Goal: Information Seeking & Learning: Learn about a topic

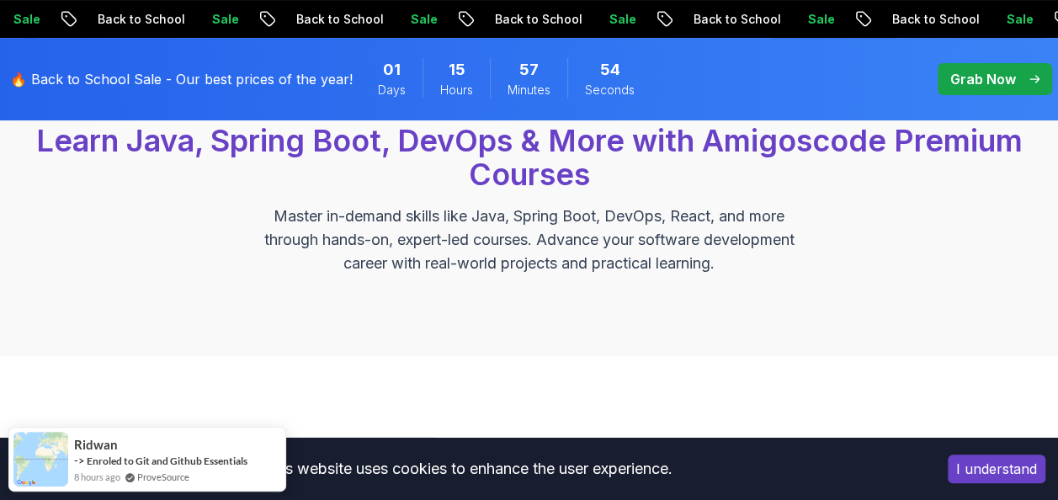
scroll to position [239, 0]
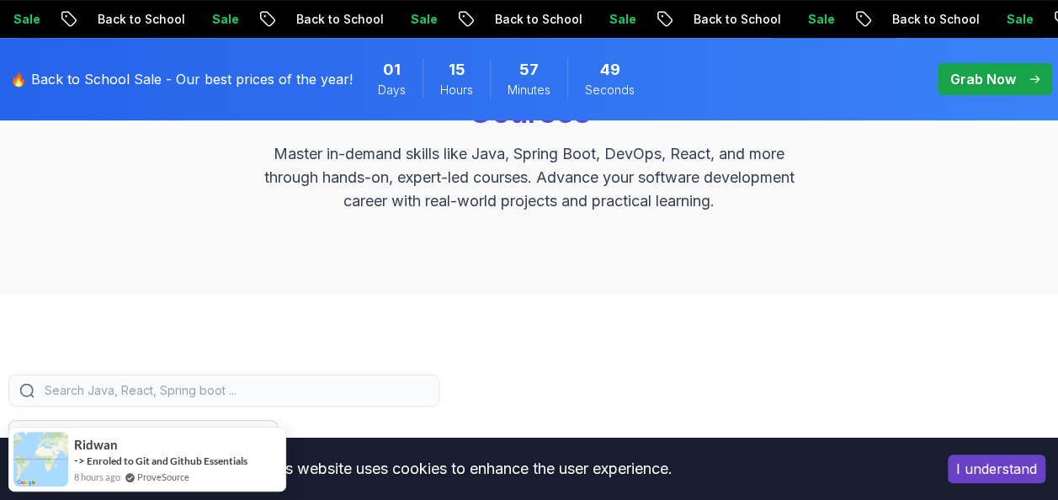
click at [1020, 79] on div "Grab Now" at bounding box center [994, 79] width 89 height 20
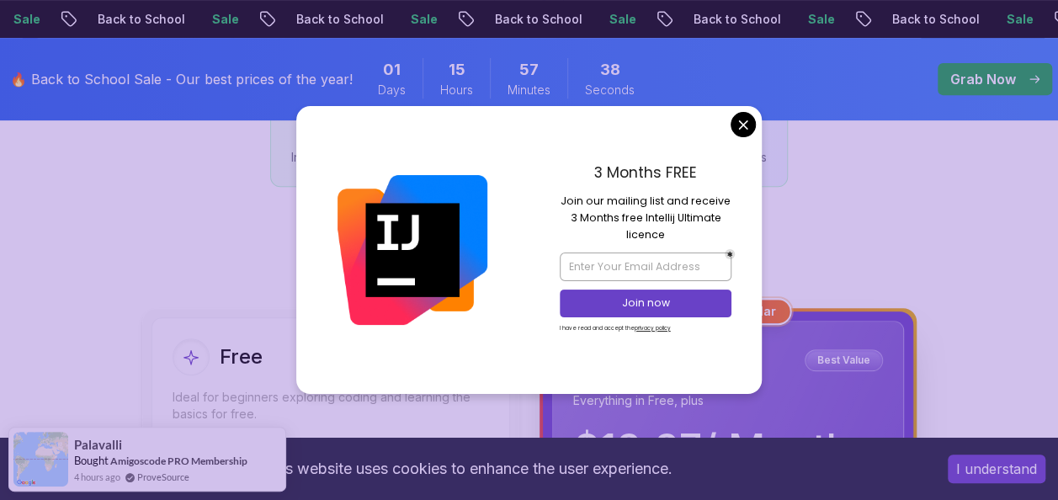
scroll to position [314, 0]
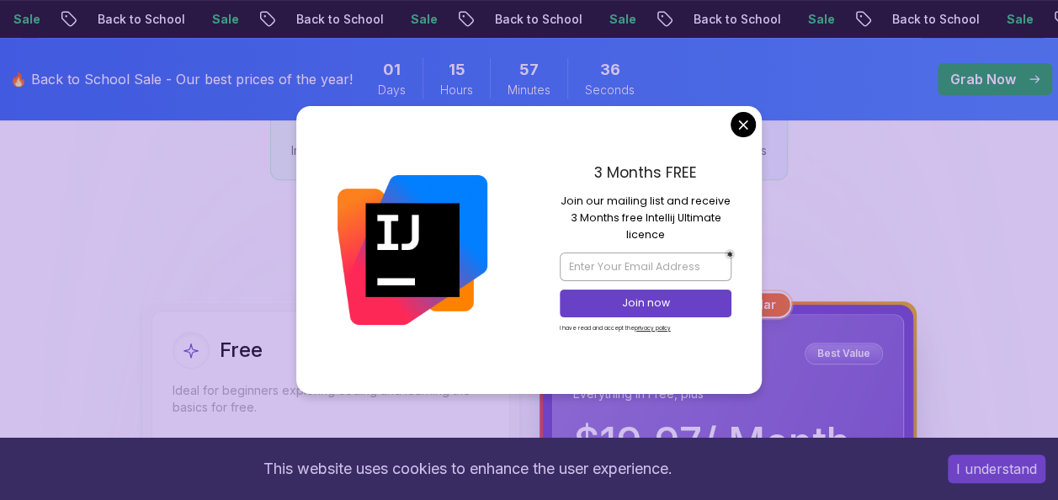
click at [742, 128] on p "Total Value: $3,000+ in courses, tools, and resources" at bounding box center [528, 129] width 475 height 20
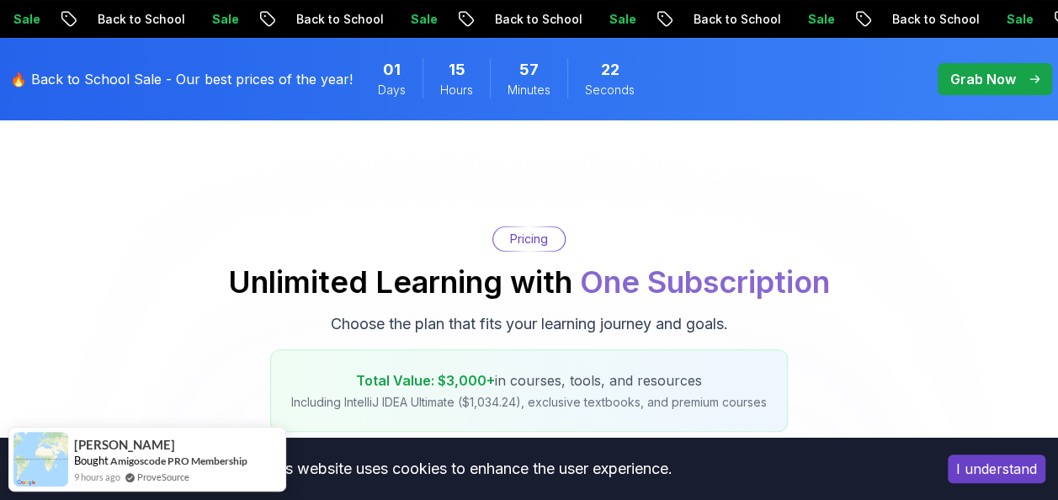
scroll to position [0, 0]
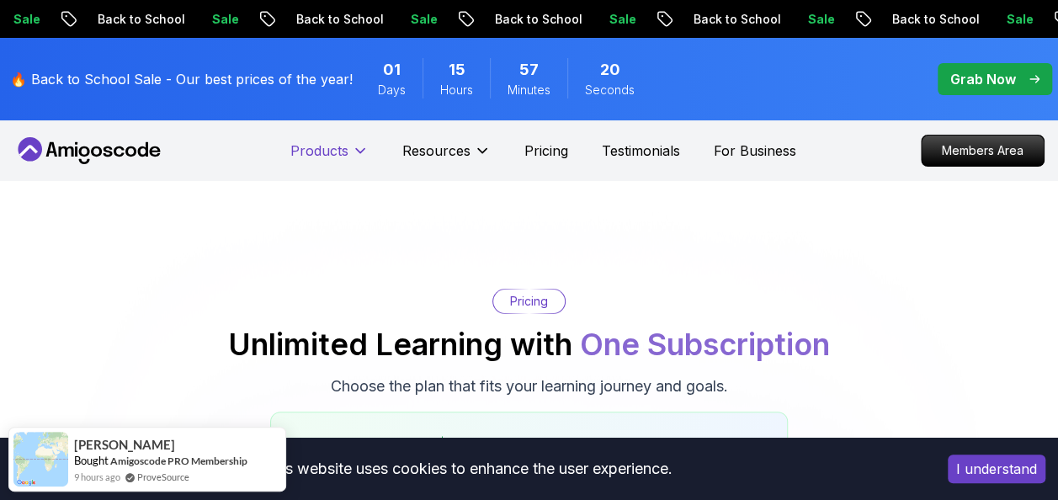
click at [333, 151] on p "Products" at bounding box center [319, 151] width 58 height 20
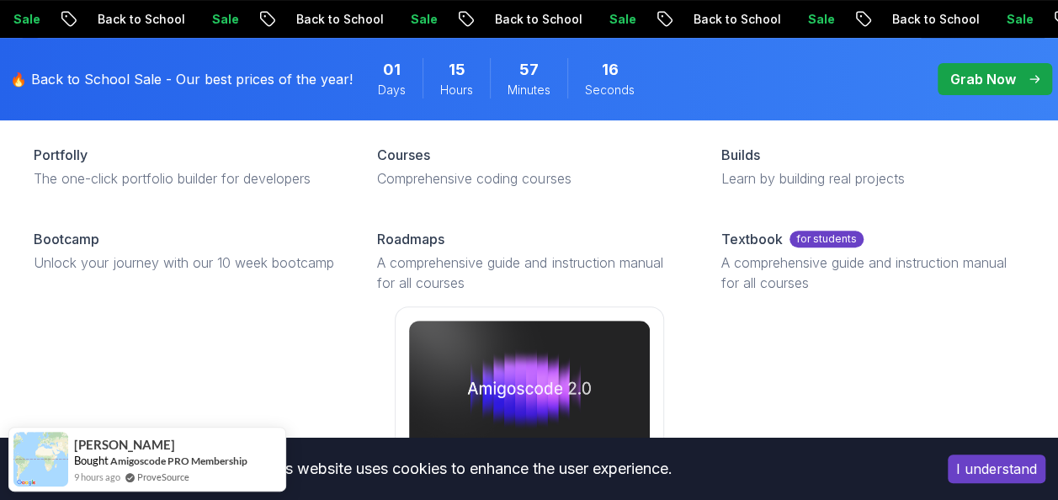
scroll to position [230, 0]
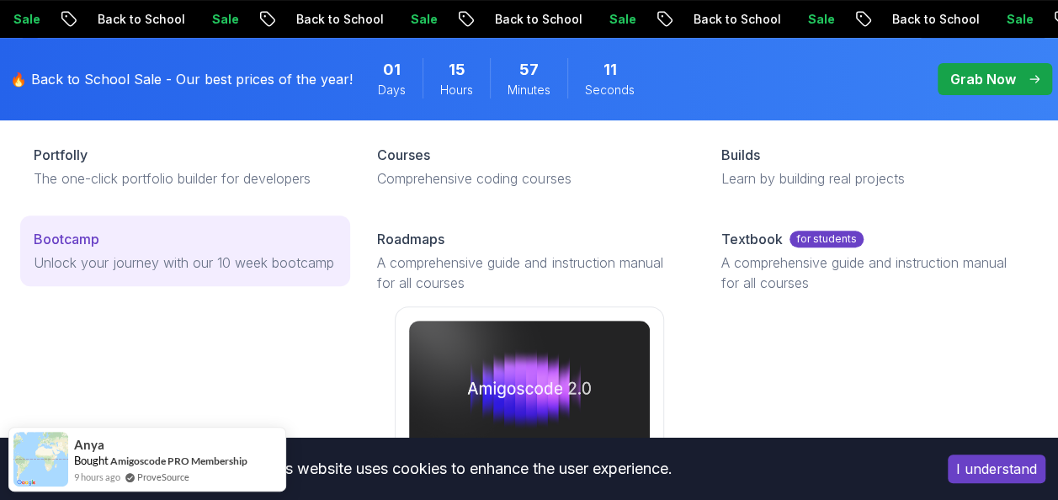
click at [266, 263] on p "Unlock your journey with our 10 week bootcamp" at bounding box center [185, 262] width 303 height 20
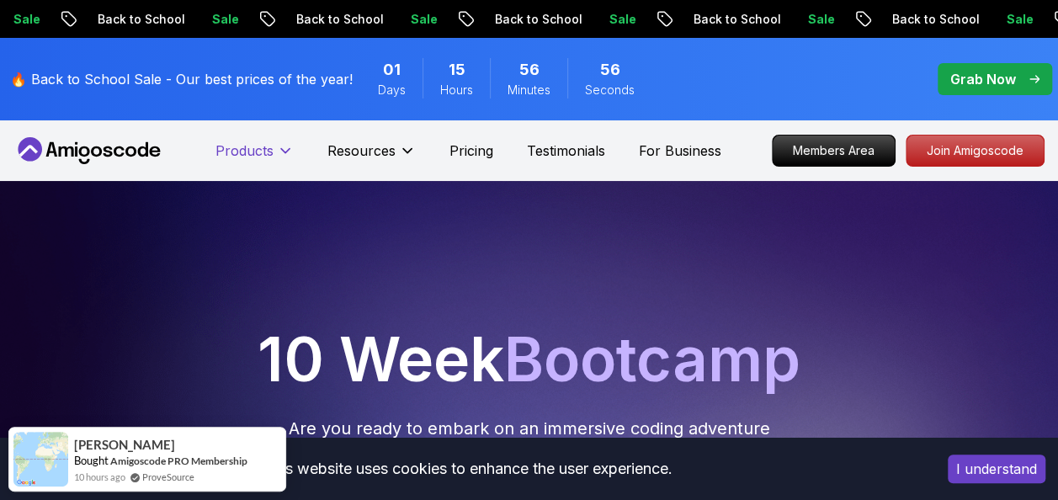
click at [261, 162] on button "Products" at bounding box center [254, 158] width 78 height 34
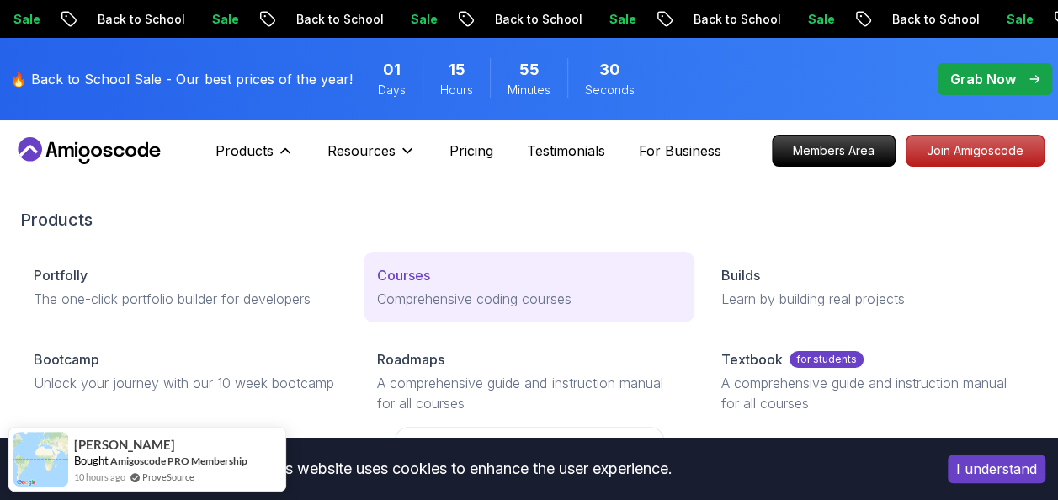
click at [455, 285] on link "Courses Comprehensive coding courses" at bounding box center [529, 287] width 330 height 71
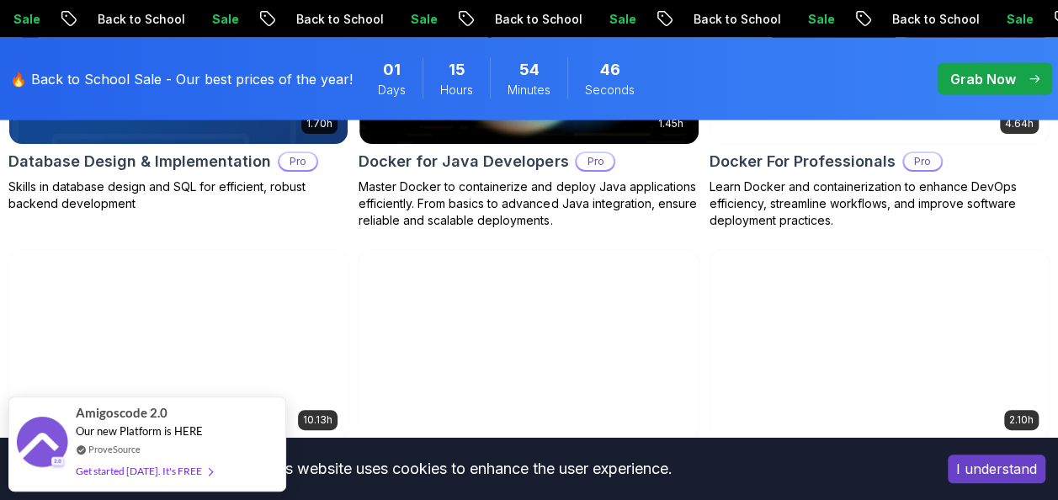
scroll to position [1888, 0]
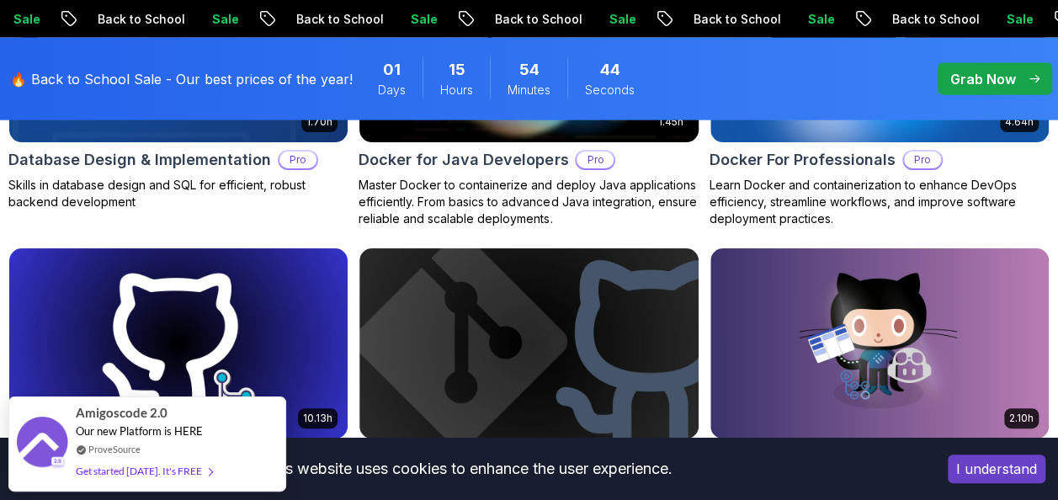
click at [645, 190] on p "Master Docker to containerize and deploy Java applications efficiently. From ba…" at bounding box center [529, 202] width 340 height 50
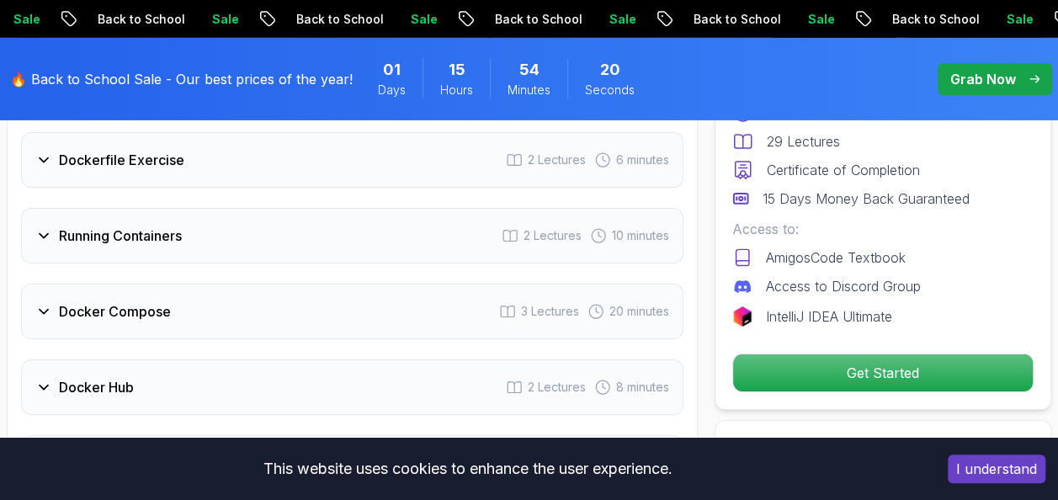
scroll to position [2812, 0]
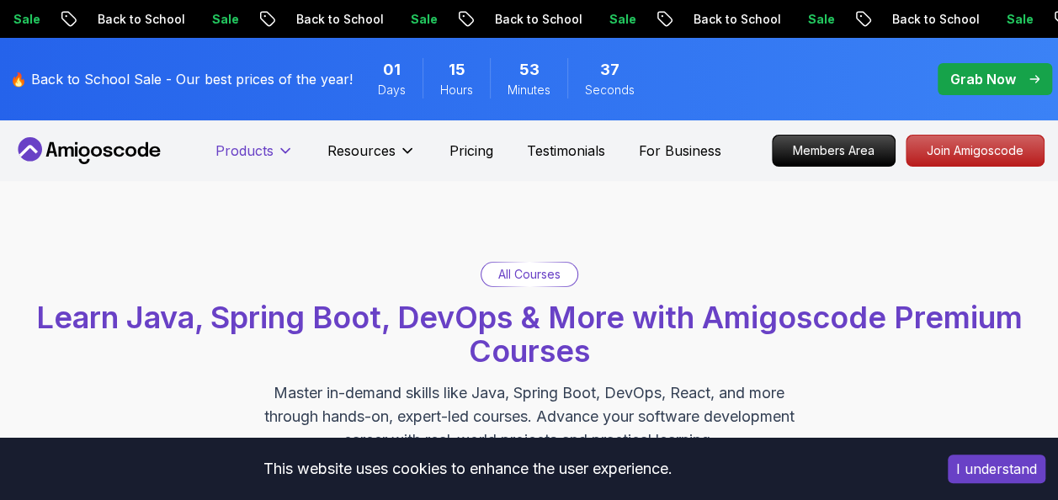
click at [279, 161] on button "Products" at bounding box center [254, 158] width 78 height 34
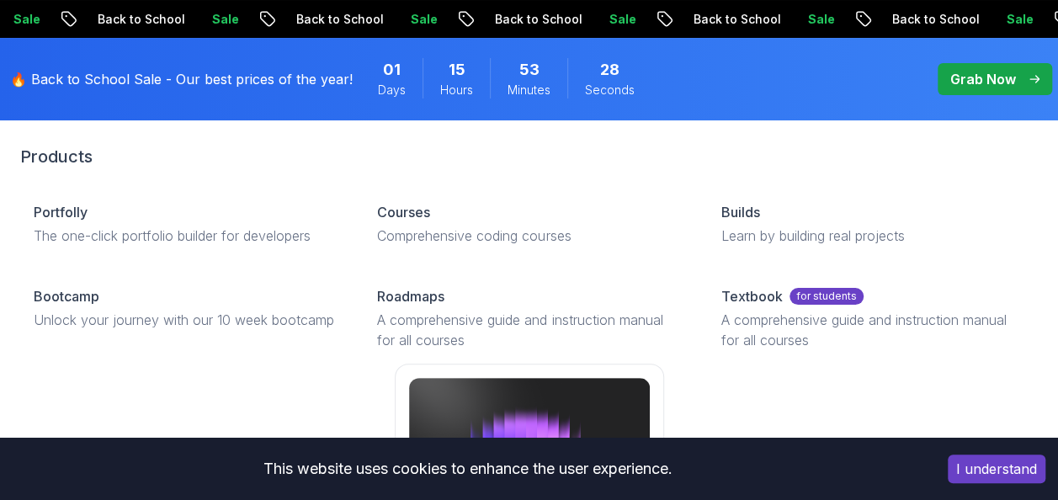
scroll to position [67, 0]
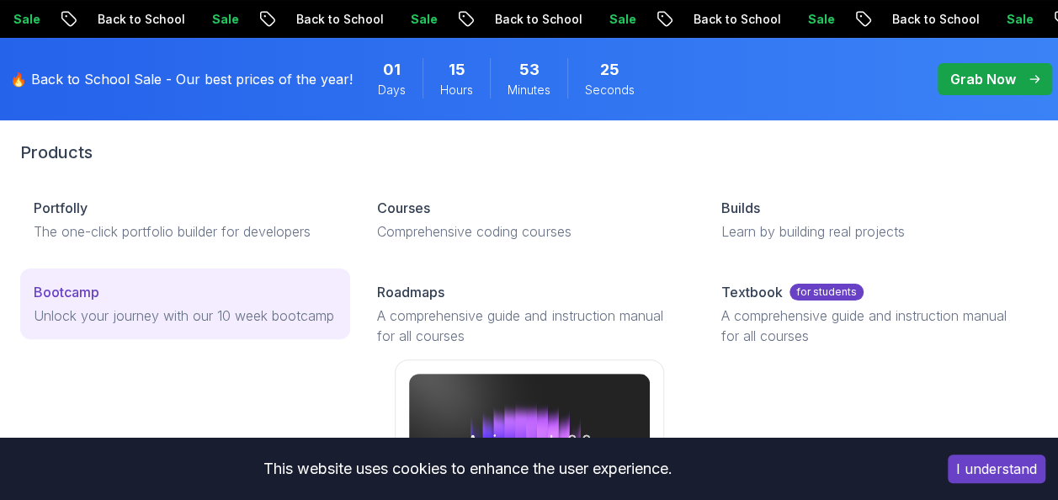
click at [258, 310] on p "Unlock your journey with our 10 week bootcamp" at bounding box center [185, 315] width 303 height 20
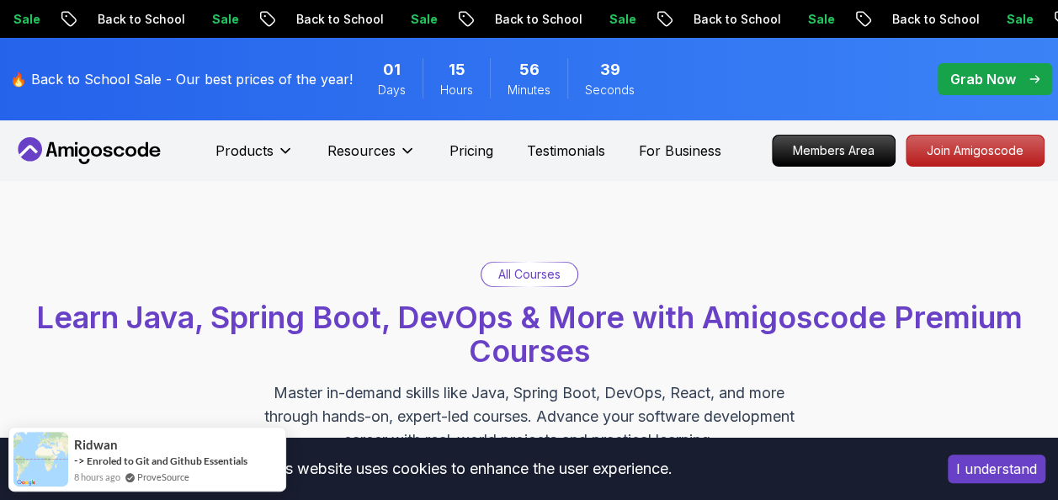
click at [535, 279] on p "All Courses" at bounding box center [529, 274] width 62 height 17
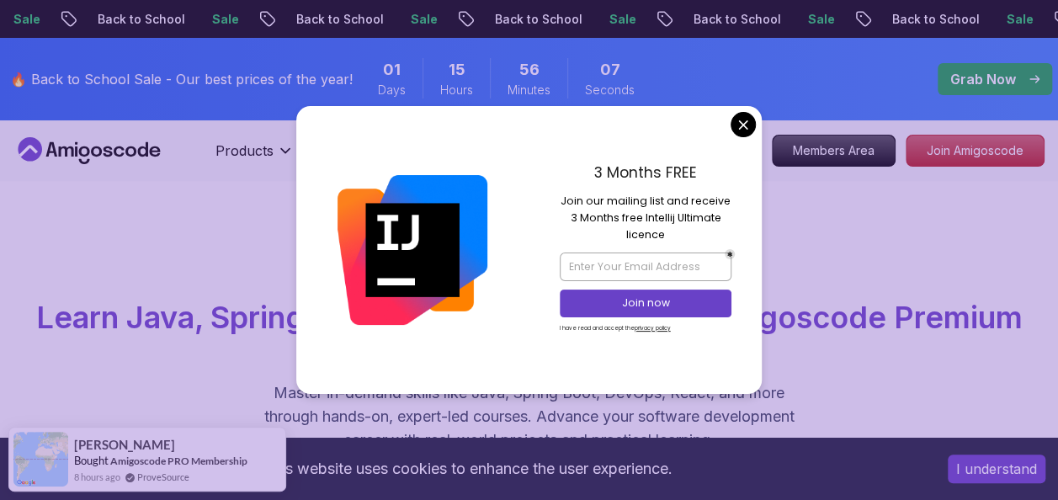
scroll to position [18, 0]
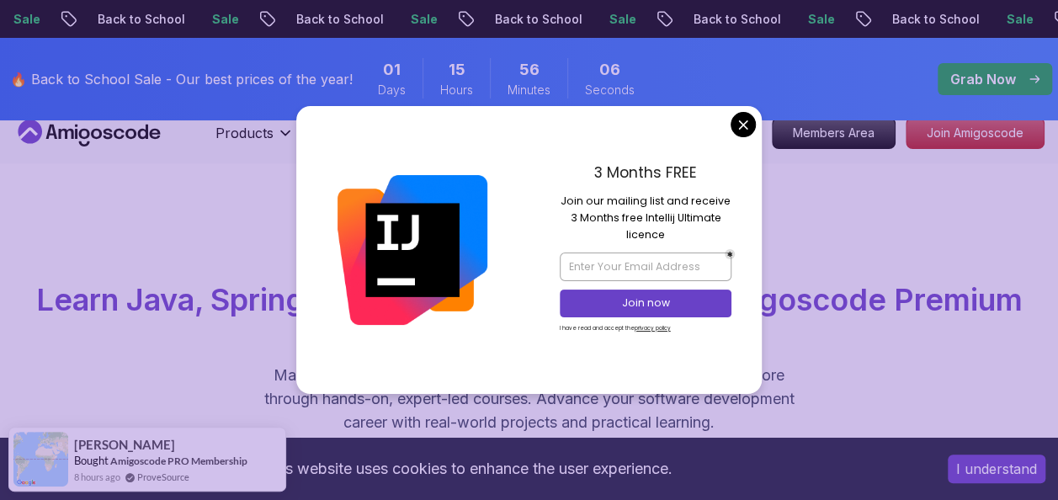
click at [737, 120] on div "🔥 Back to School Sale - Our best prices of the year! 01 Days 15 Hours 56 Minute…" at bounding box center [529, 79] width 1058 height 82
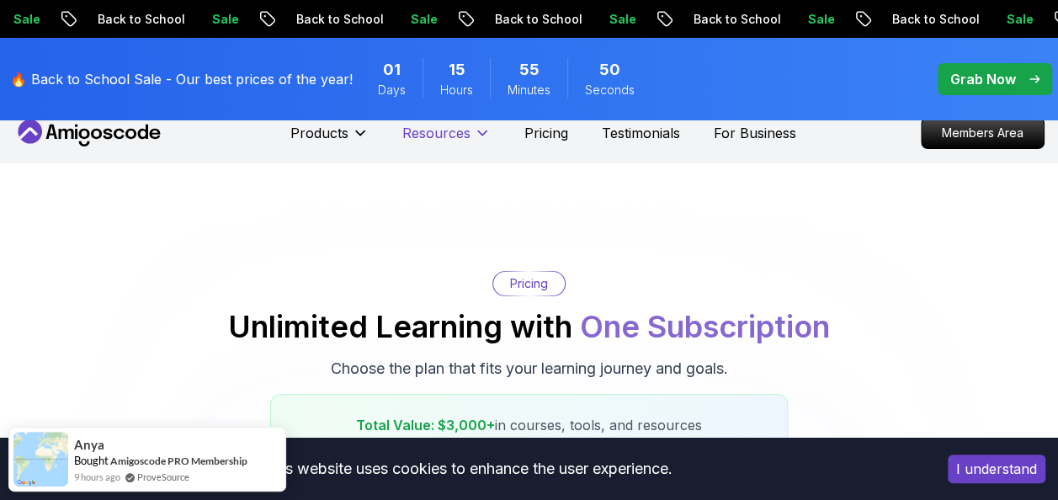
click at [474, 131] on icon at bounding box center [482, 133] width 17 height 17
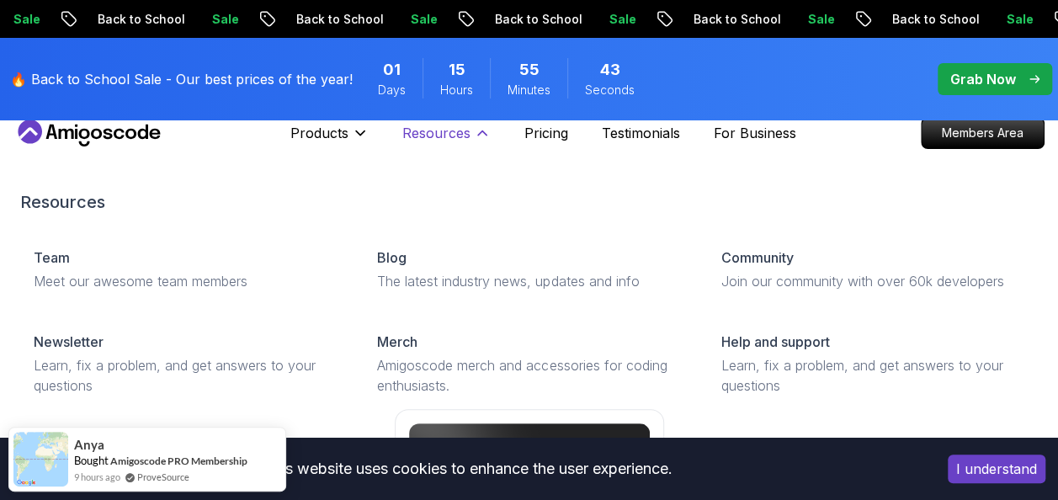
click at [475, 126] on icon at bounding box center [482, 133] width 17 height 17
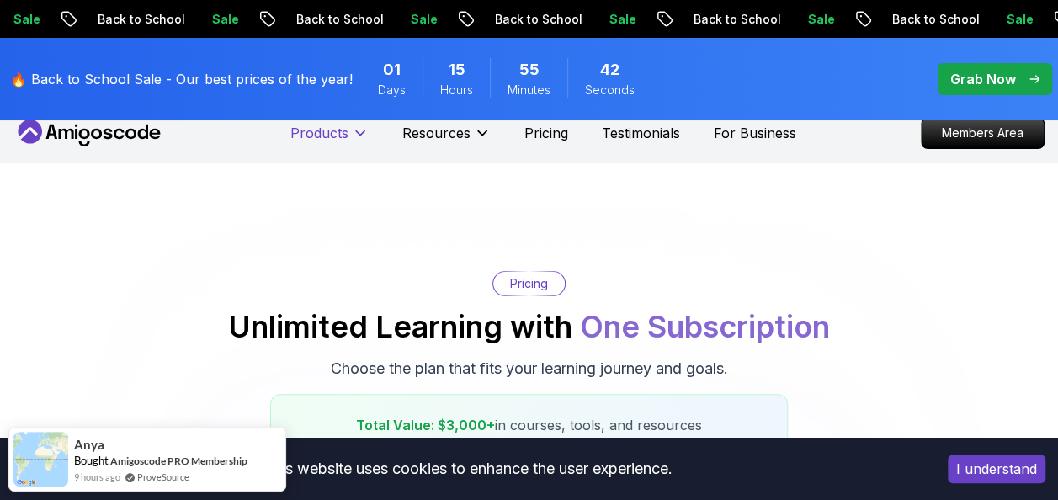
click at [359, 132] on icon at bounding box center [360, 133] width 17 height 17
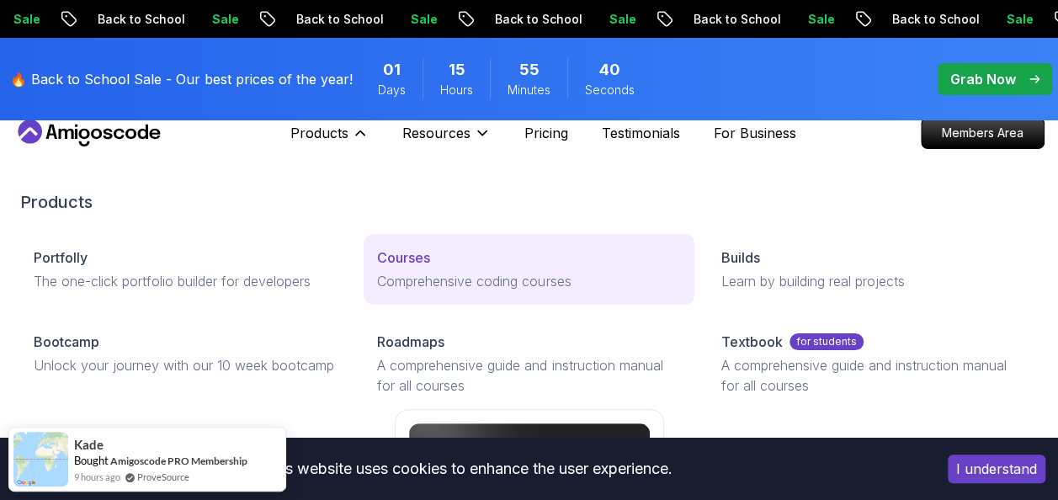
click at [412, 259] on p "Courses" at bounding box center [403, 257] width 53 height 20
